Goal: Task Accomplishment & Management: Use online tool/utility

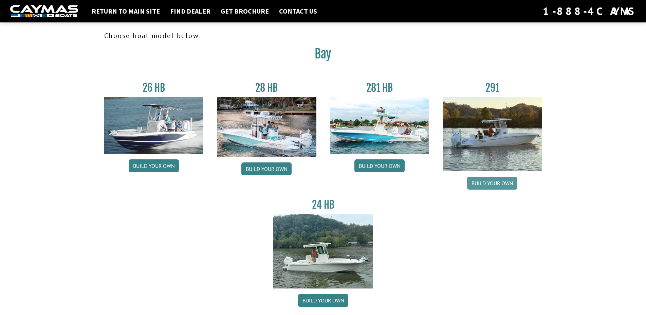
click at [499, 183] on link "Build your own" at bounding box center [492, 183] width 50 height 13
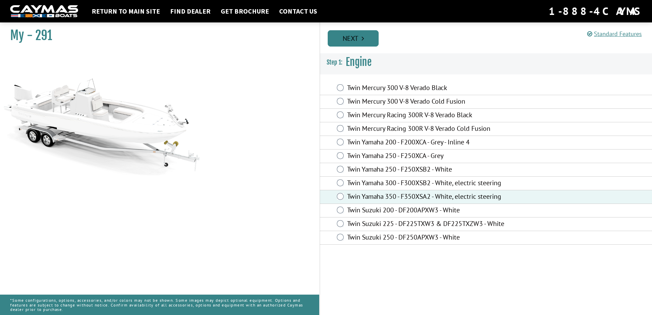
click at [355, 36] on link "Next" at bounding box center [353, 38] width 51 height 16
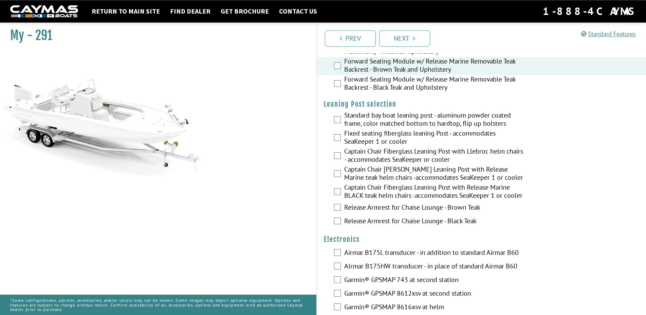
scroll to position [1372, 0]
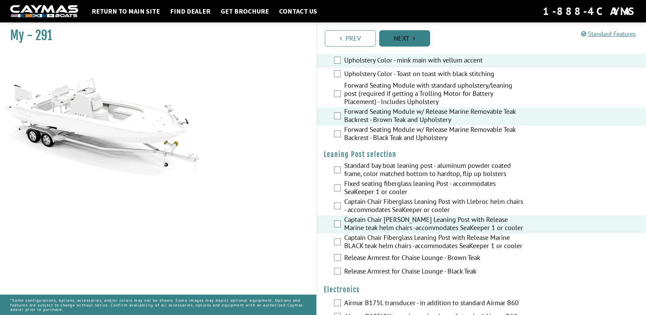
click at [403, 38] on link "Next" at bounding box center [404, 38] width 51 height 16
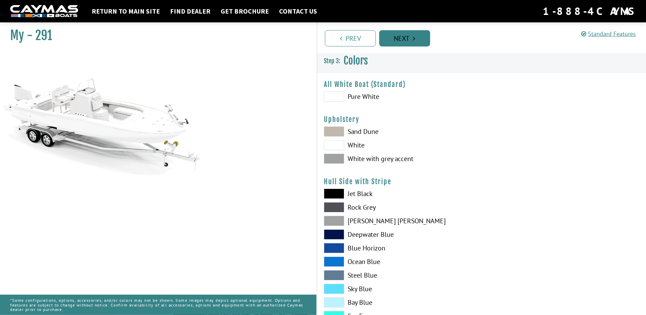
scroll to position [0, 0]
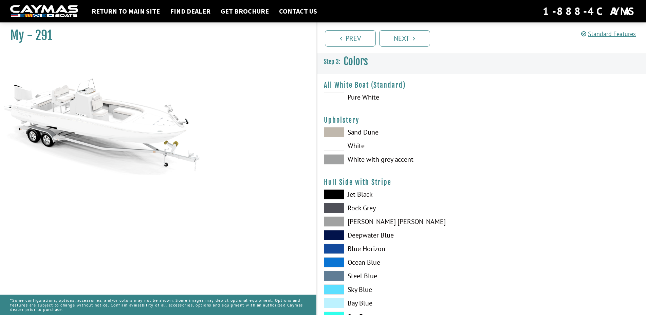
click at [335, 130] on span at bounding box center [334, 132] width 20 height 10
click at [333, 232] on span at bounding box center [334, 235] width 20 height 10
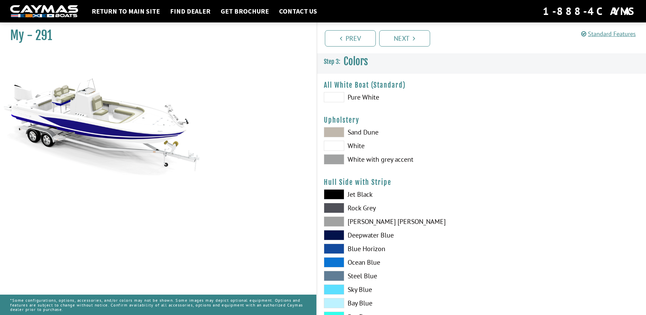
click at [338, 275] on span at bounding box center [334, 276] width 20 height 10
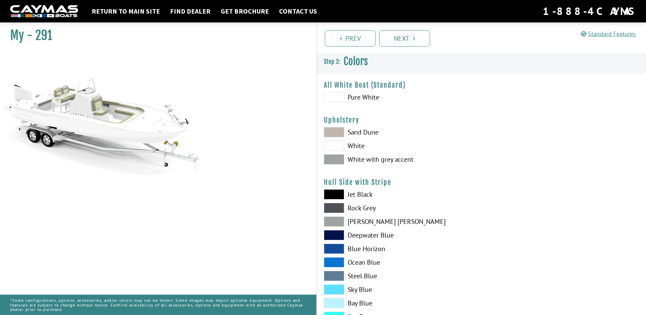
click at [338, 274] on span at bounding box center [334, 276] width 20 height 10
click at [336, 284] on div "Jet Black Rock Grey Dove Gray Deepwater Blue Blue Horizon Ocean Blue" at bounding box center [399, 263] width 165 height 149
click at [336, 289] on span at bounding box center [334, 289] width 20 height 10
click at [335, 283] on div "Jet Black Rock Grey Dove Gray Deepwater Blue Blue Horizon Ocean Blue" at bounding box center [399, 263] width 165 height 149
click at [334, 292] on span at bounding box center [334, 289] width 20 height 10
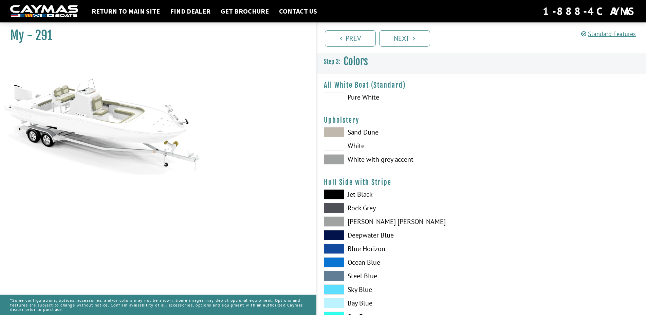
click at [333, 233] on span at bounding box center [334, 235] width 20 height 10
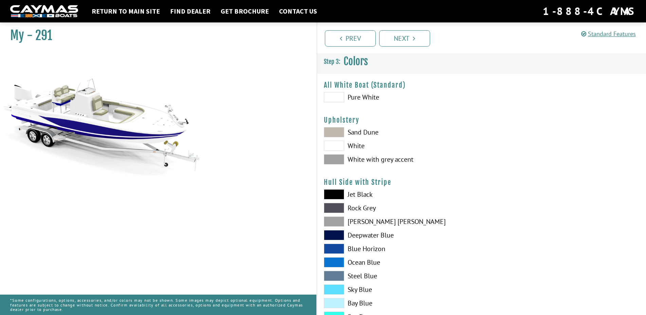
scroll to position [127, 0]
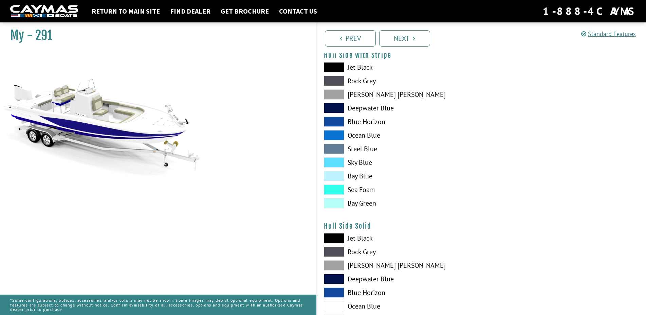
click at [335, 265] on span at bounding box center [334, 265] width 20 height 10
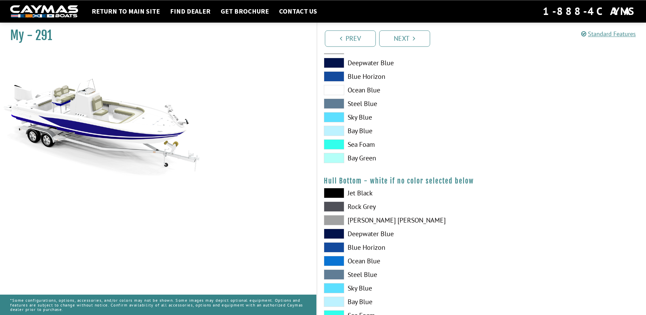
scroll to position [381, 0]
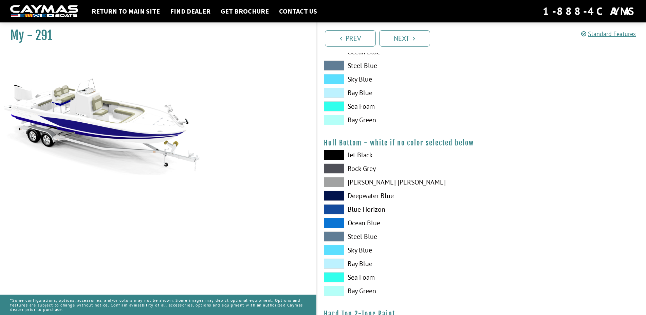
click at [336, 155] on span at bounding box center [334, 155] width 20 height 10
click at [337, 194] on span at bounding box center [334, 195] width 20 height 10
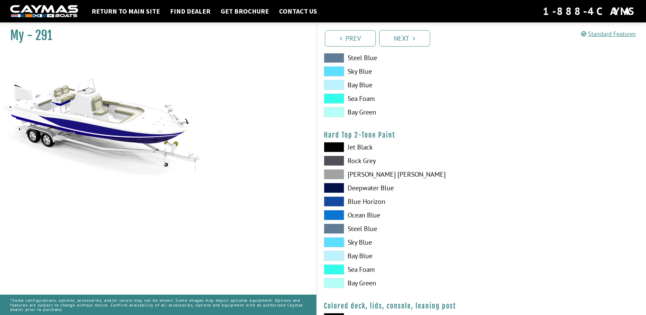
scroll to position [508, 0]
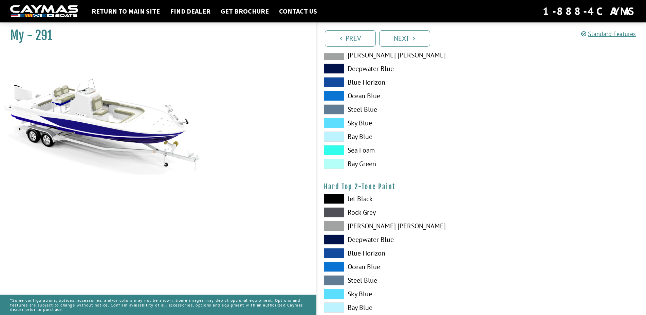
click at [338, 227] on span at bounding box center [334, 226] width 20 height 10
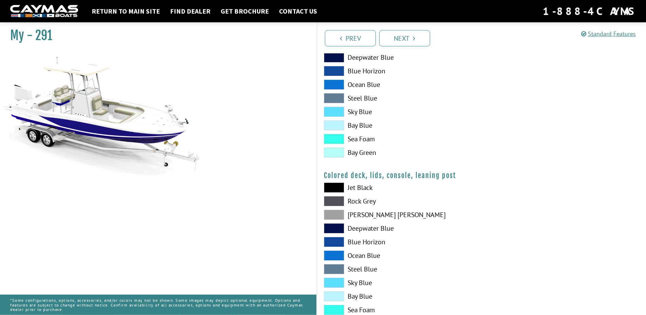
scroll to position [723, 0]
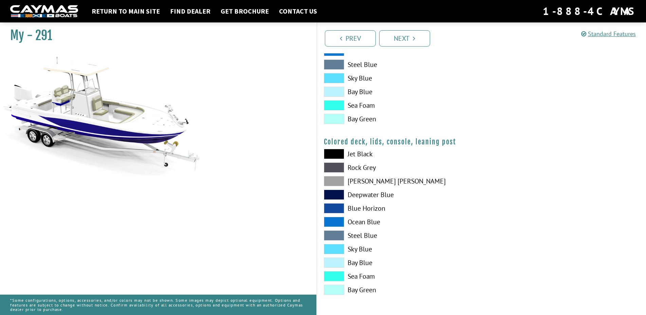
click at [334, 180] on span at bounding box center [334, 181] width 20 height 10
click at [398, 35] on link "Next" at bounding box center [404, 38] width 51 height 16
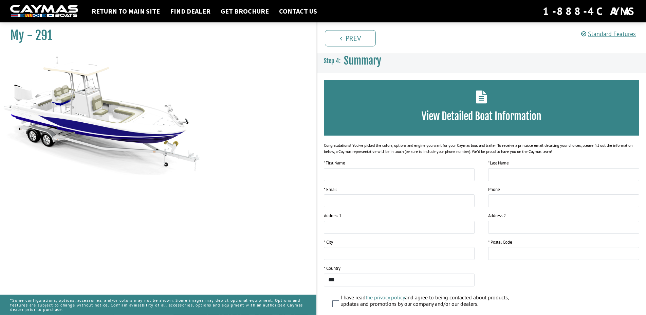
scroll to position [0, 0]
click at [363, 177] on input "text" at bounding box center [399, 174] width 151 height 13
type input "******"
type input "**********"
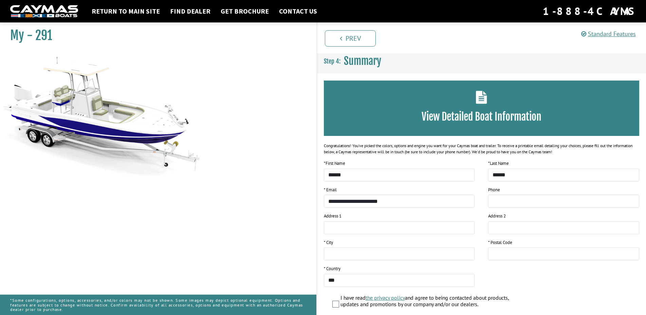
type input "**********"
type input "******"
type input "*****"
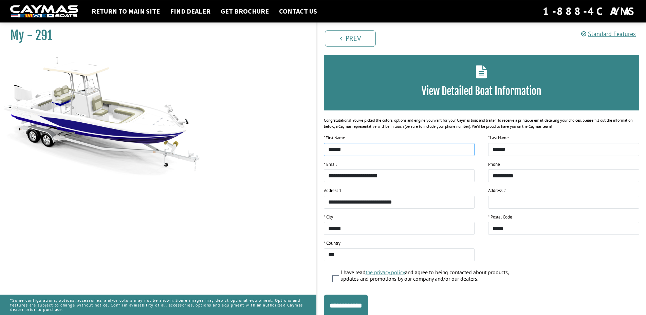
scroll to position [50, 0]
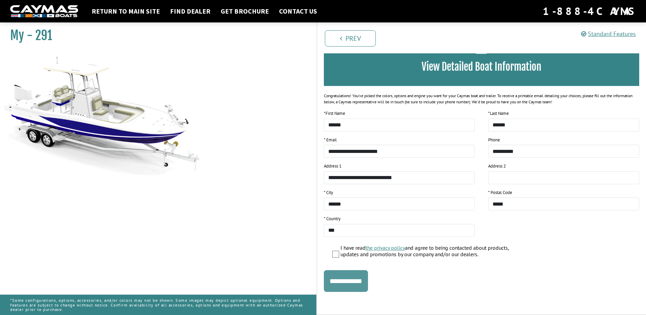
click at [345, 281] on input "**********" at bounding box center [346, 281] width 44 height 22
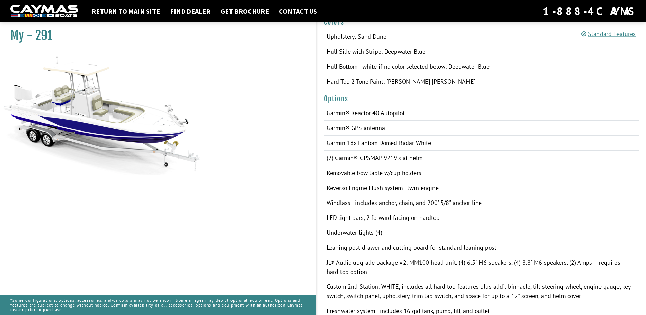
scroll to position [400, 0]
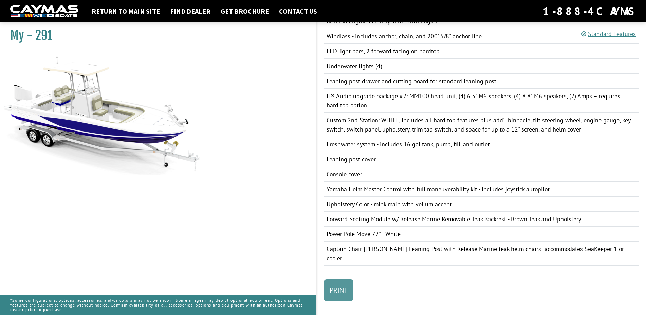
click at [337, 283] on link "Print" at bounding box center [339, 290] width 30 height 22
